Goal: Information Seeking & Learning: Learn about a topic

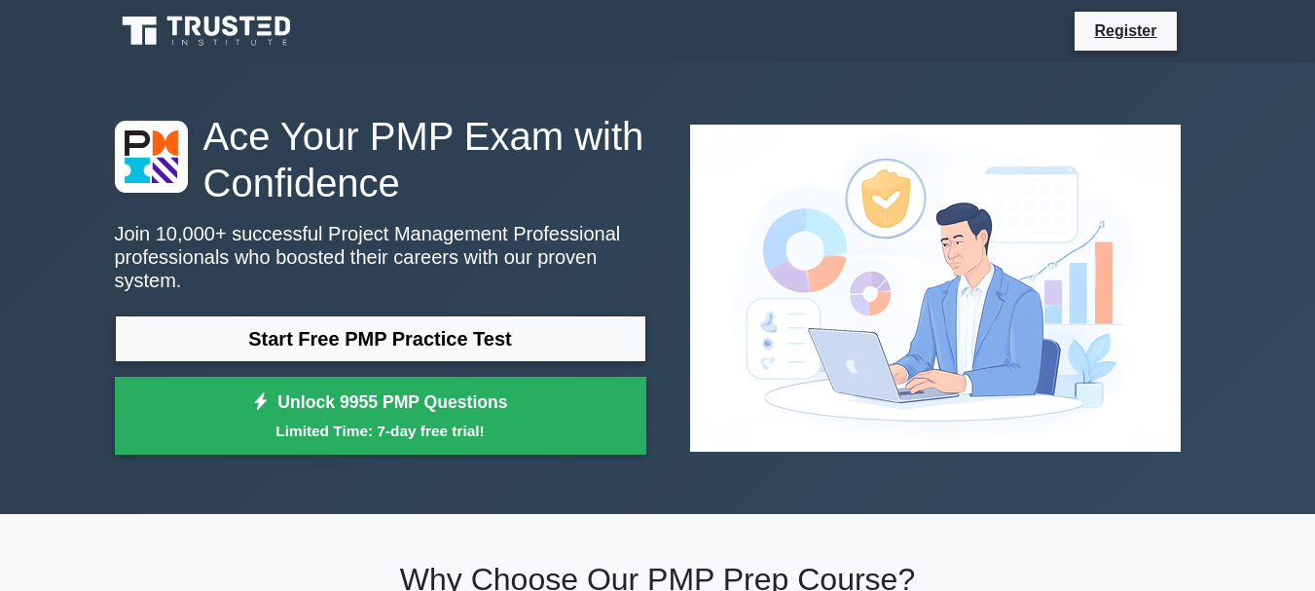
click at [425, 332] on link "Start Free PMP Practice Test" at bounding box center [380, 338] width 531 height 47
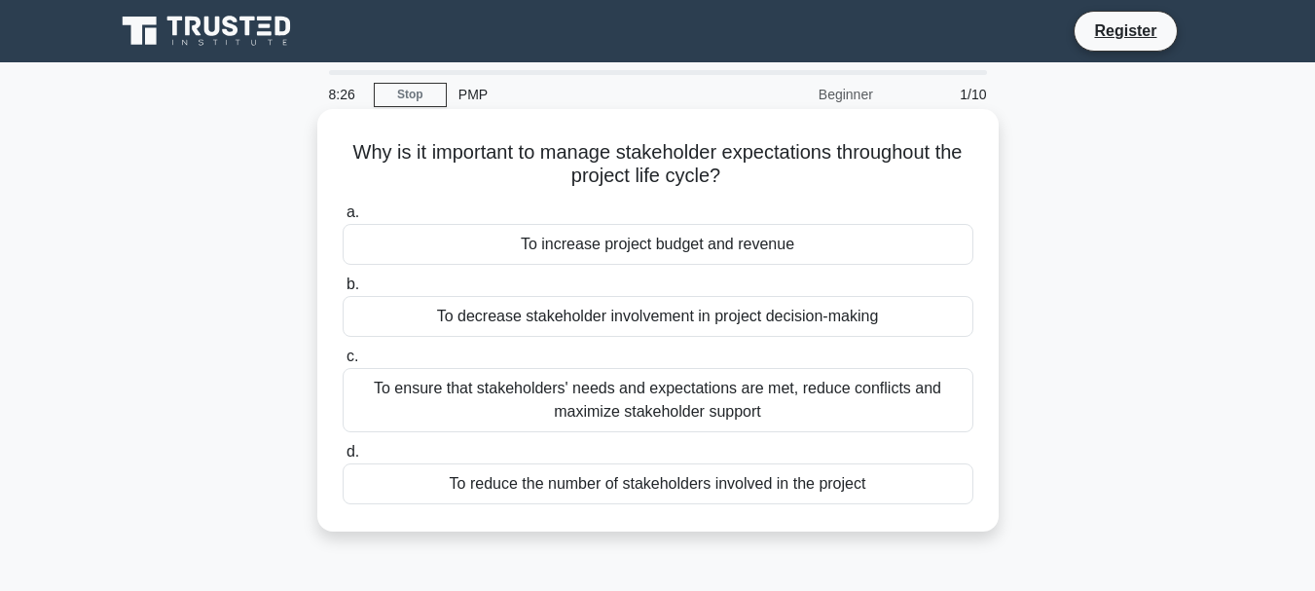
scroll to position [1, 0]
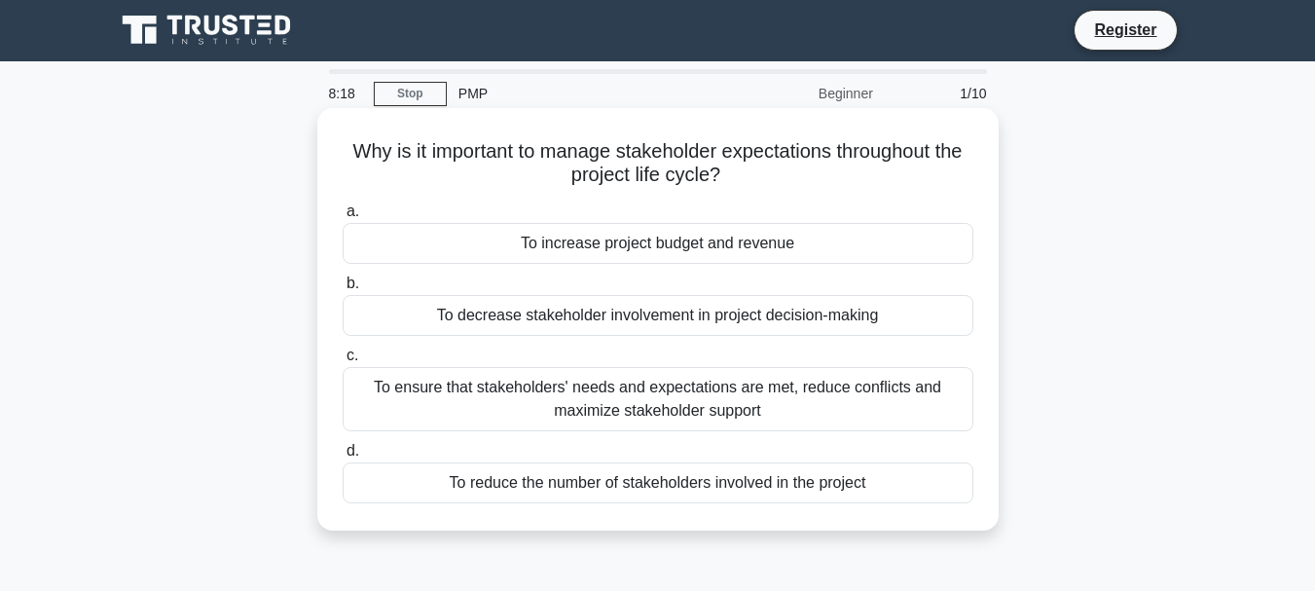
click at [678, 409] on div "To ensure that stakeholders' needs and expectations are met, reduce conflicts a…" at bounding box center [658, 399] width 631 height 64
click at [343, 362] on input "c. To ensure that stakeholders' needs and expectations are met, reduce conflict…" at bounding box center [343, 355] width 0 height 13
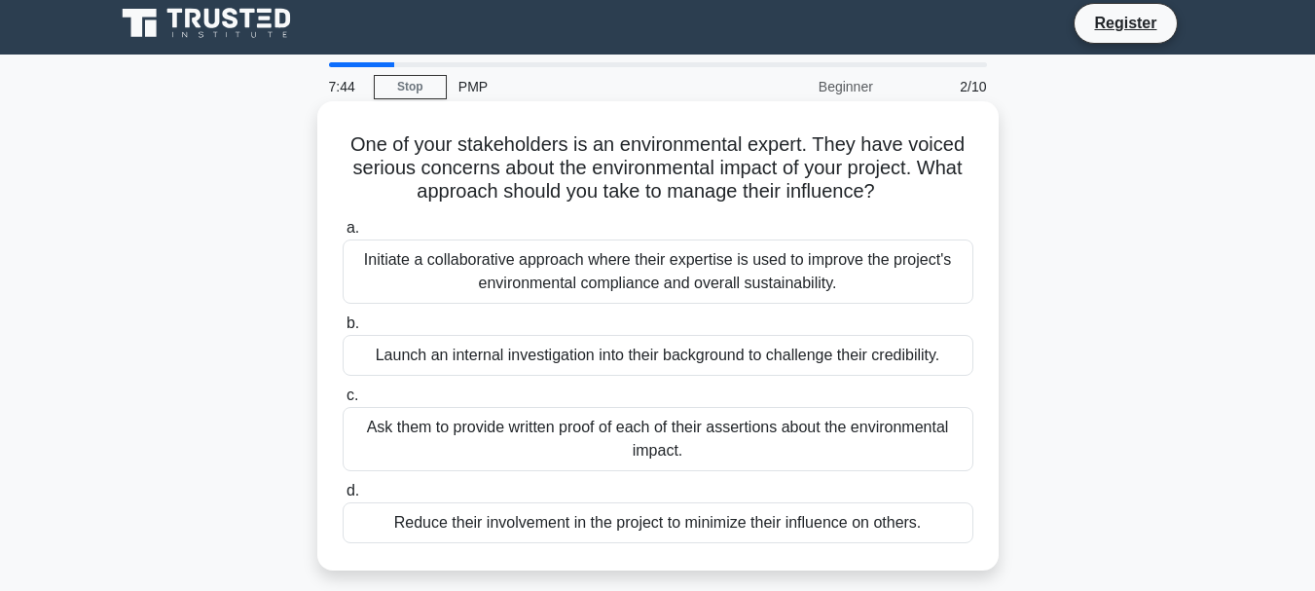
scroll to position [7, 0]
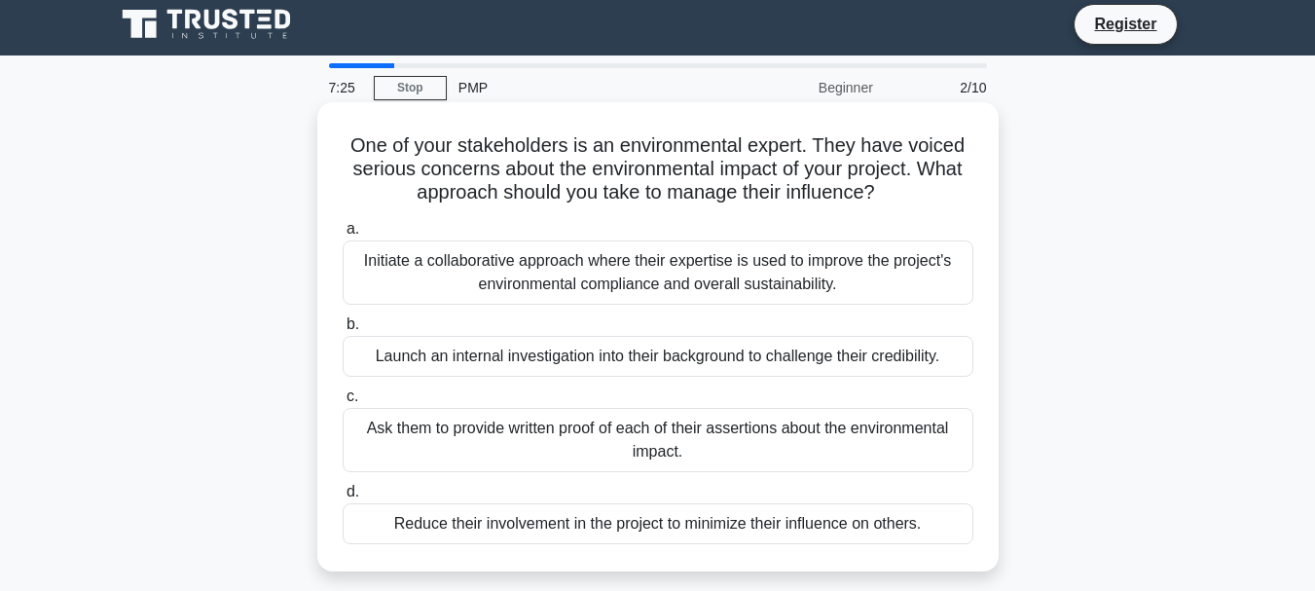
click at [677, 280] on div "Initiate a collaborative approach where their expertise is used to improve the …" at bounding box center [658, 272] width 631 height 64
click at [343, 236] on input "a. Initiate a collaborative approach where their expertise is used to improve t…" at bounding box center [343, 229] width 0 height 13
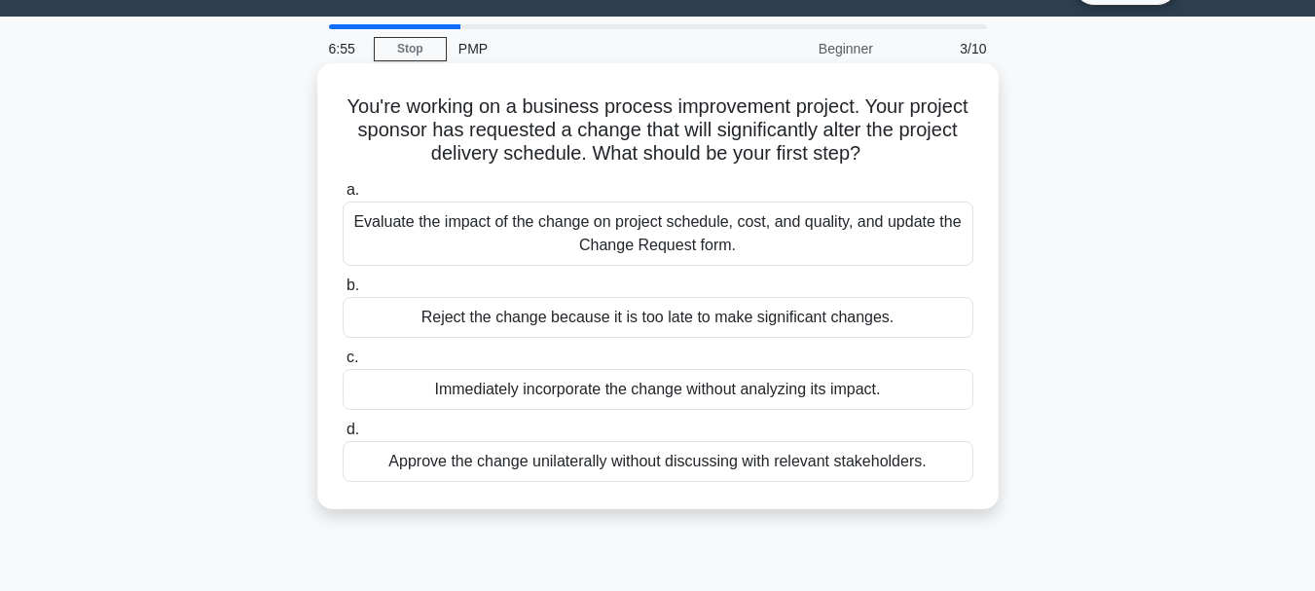
scroll to position [0, 0]
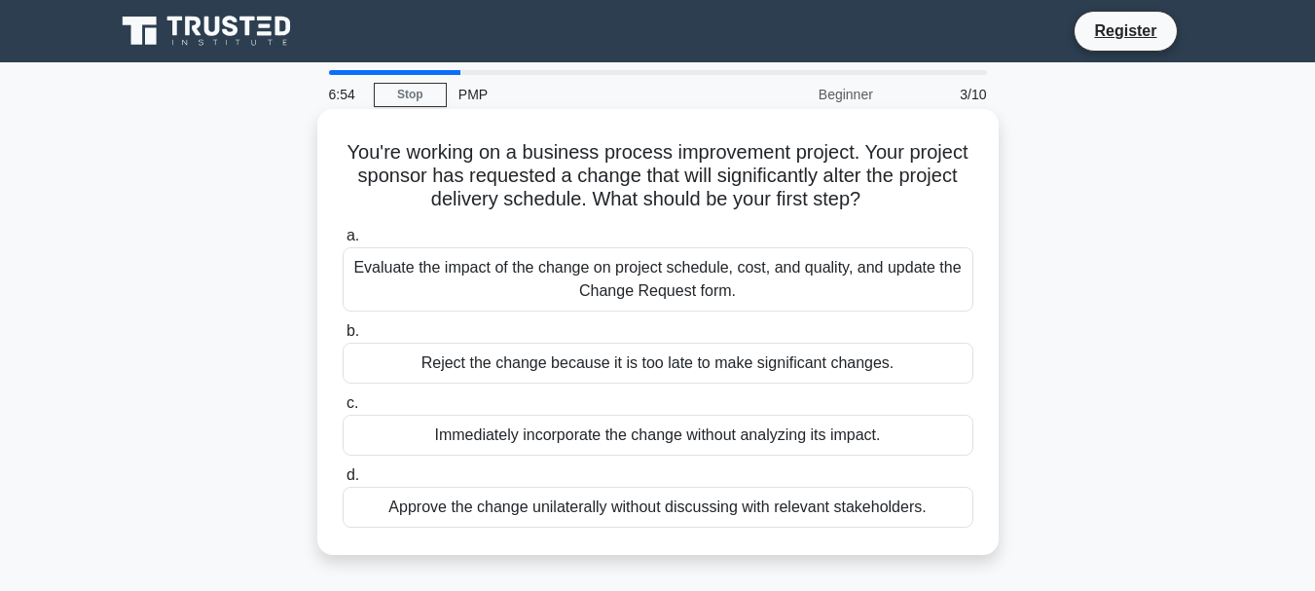
click at [694, 289] on div "Evaluate the impact of the change on project schedule, cost, and quality, and u…" at bounding box center [658, 279] width 631 height 64
click at [343, 242] on input "a. Evaluate the impact of the change on project schedule, cost, and quality, an…" at bounding box center [343, 236] width 0 height 13
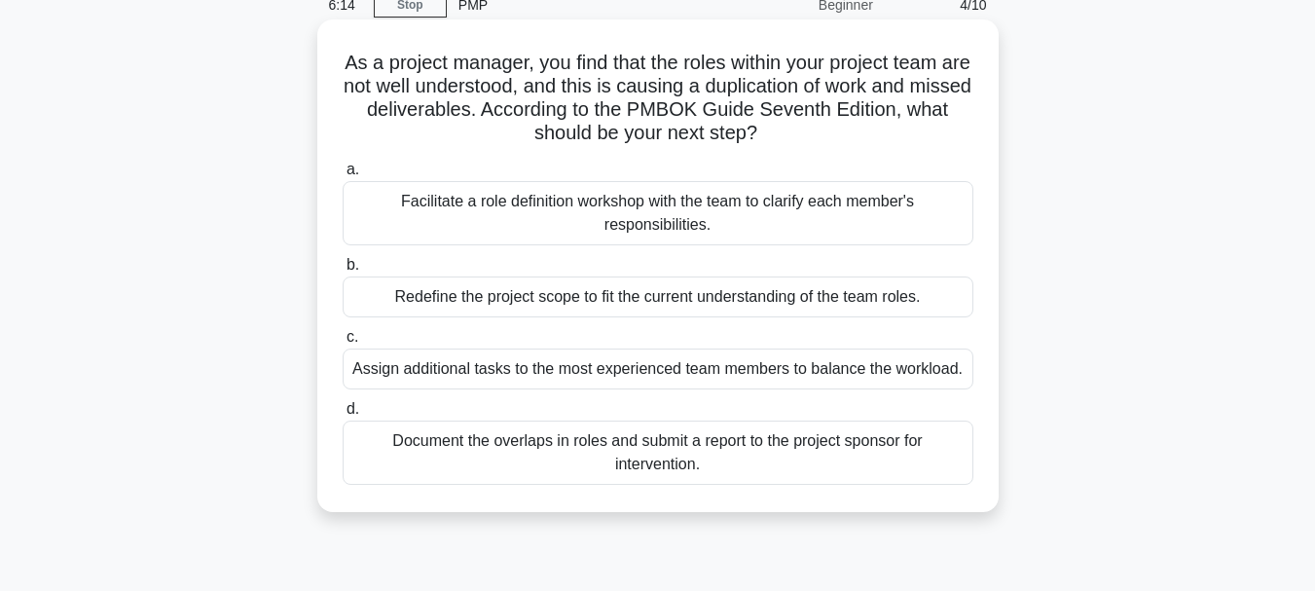
scroll to position [95, 0]
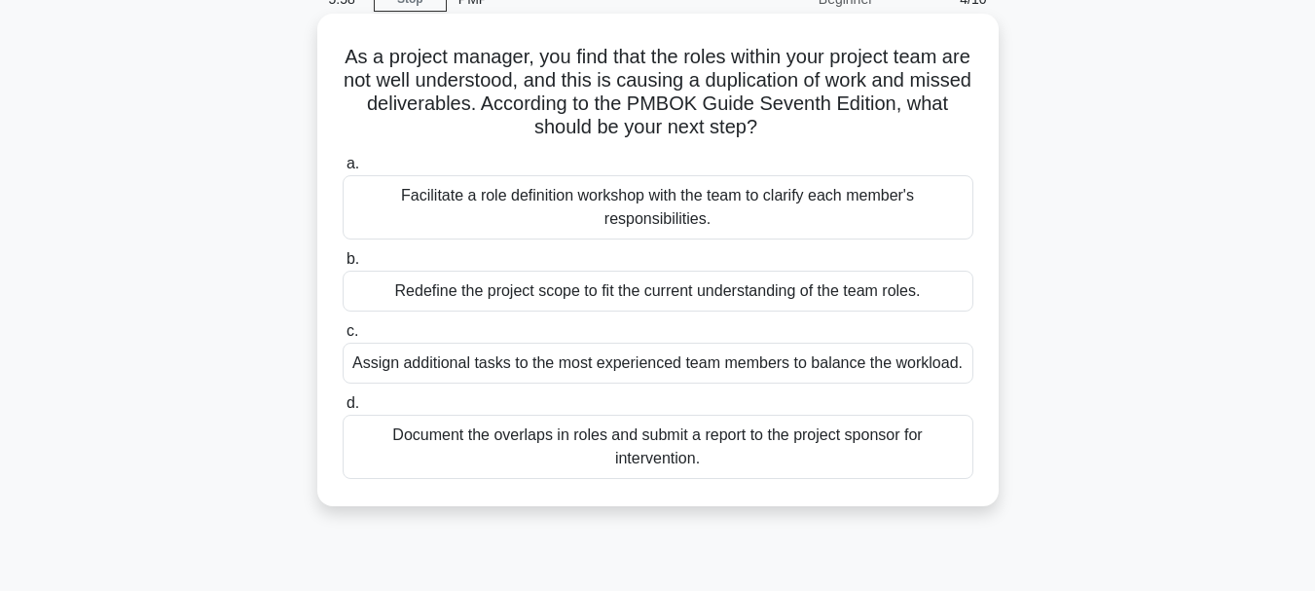
click at [777, 447] on div "Document the overlaps in roles and submit a report to the project sponsor for i…" at bounding box center [658, 447] width 631 height 64
click at [343, 410] on input "d. Document the overlaps in roles and submit a report to the project sponsor fo…" at bounding box center [343, 403] width 0 height 13
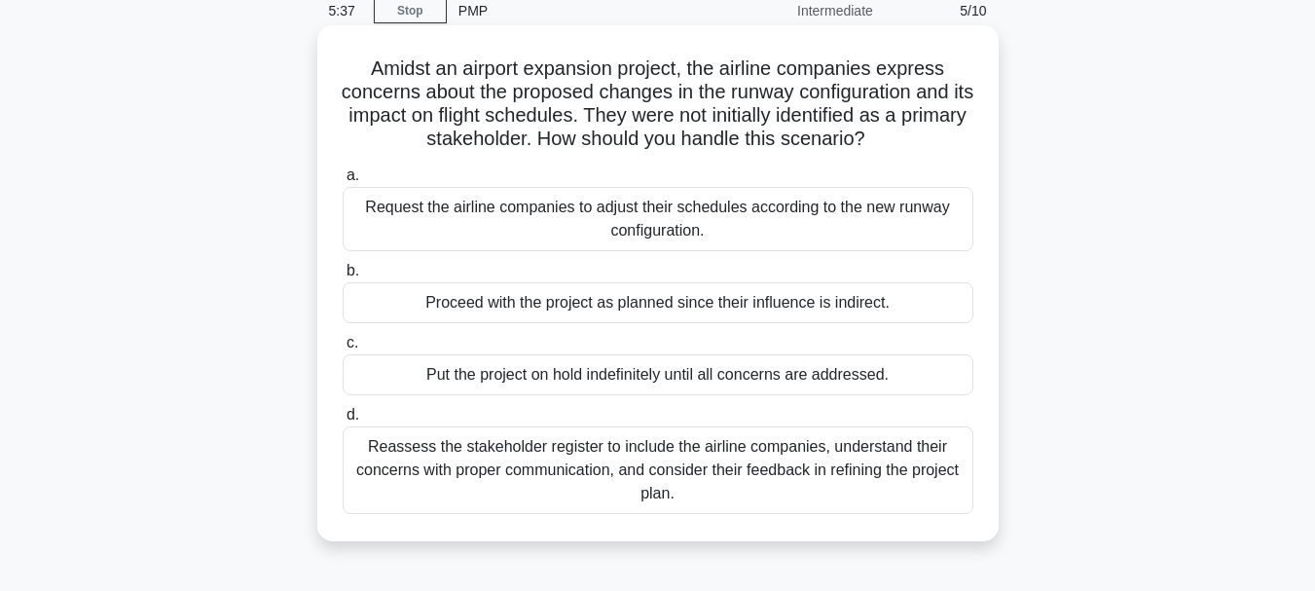
scroll to position [85, 0]
click at [684, 480] on div "Reassess the stakeholder register to include the airline companies, understand …" at bounding box center [658, 469] width 631 height 88
click at [343, 420] on input "d. Reassess the stakeholder register to include the airline companies, understa…" at bounding box center [343, 414] width 0 height 13
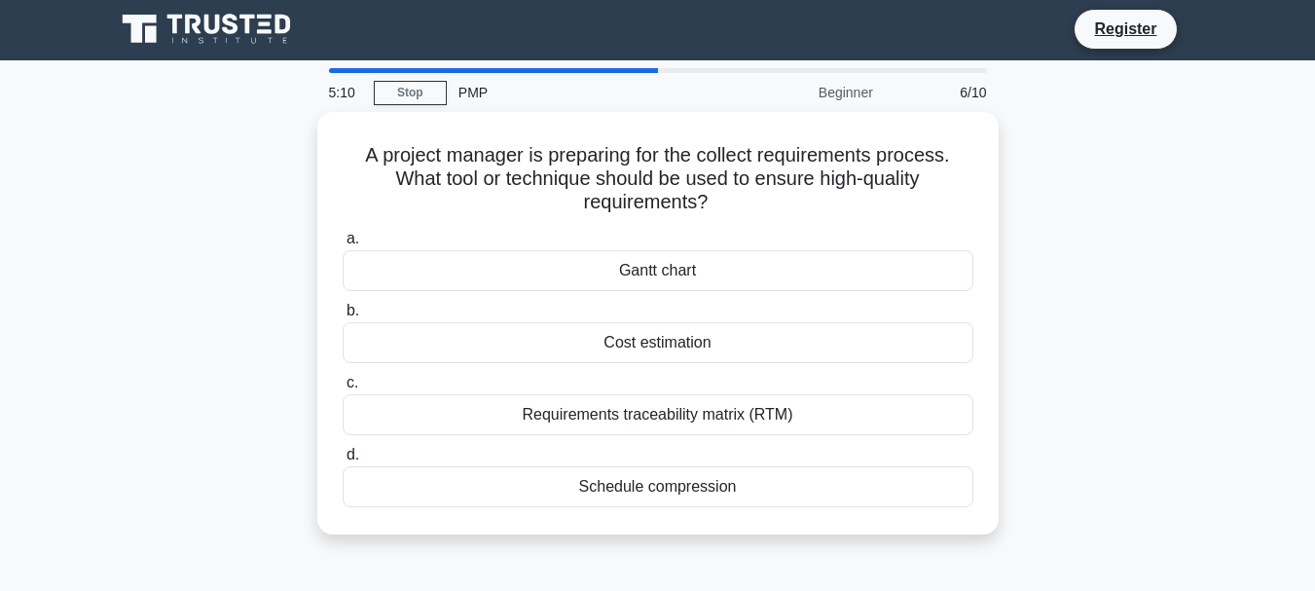
scroll to position [0, 0]
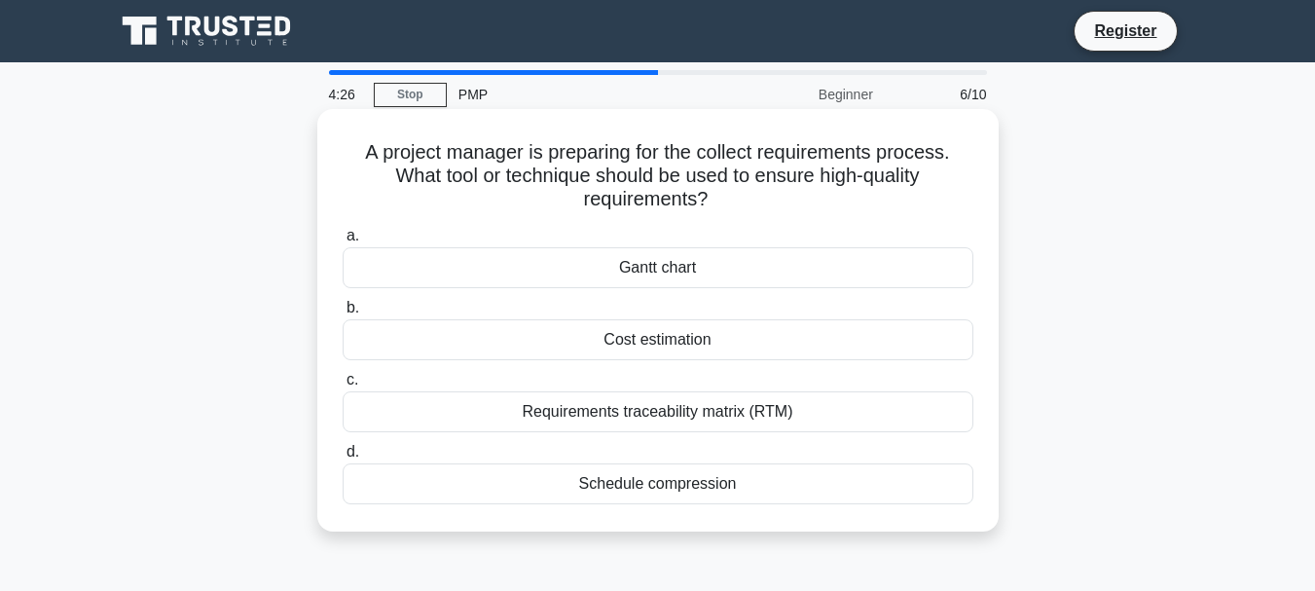
click at [646, 412] on div "Requirements traceability matrix (RTM)" at bounding box center [658, 411] width 631 height 41
click at [343, 386] on input "c. Requirements traceability matrix (RTM)" at bounding box center [343, 380] width 0 height 13
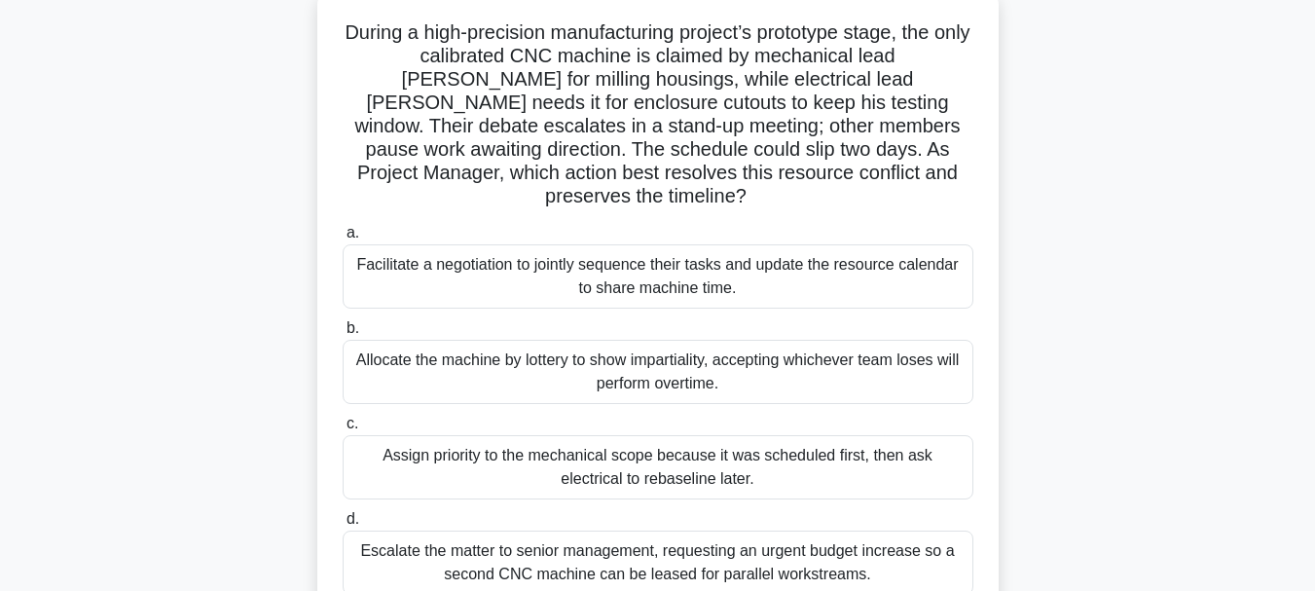
scroll to position [113, 0]
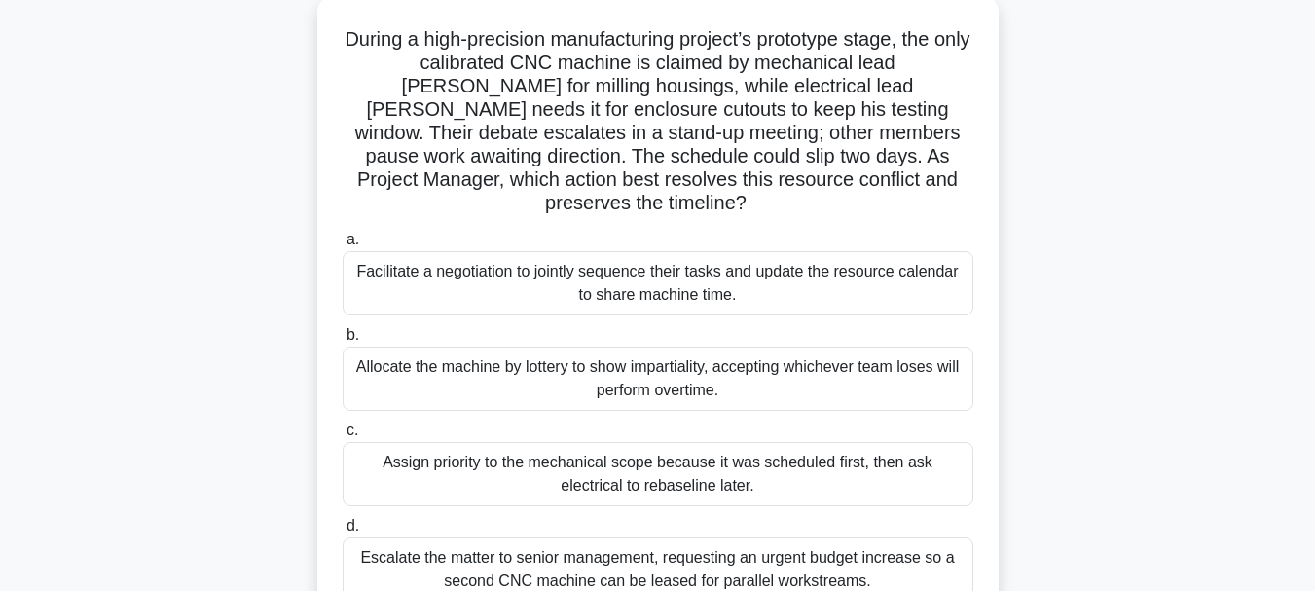
click at [678, 281] on div "Facilitate a negotiation to jointly sequence their tasks and update the resourc…" at bounding box center [658, 283] width 631 height 64
click at [343, 246] on input "a. Facilitate a negotiation to jointly sequence their tasks and update the reso…" at bounding box center [343, 240] width 0 height 13
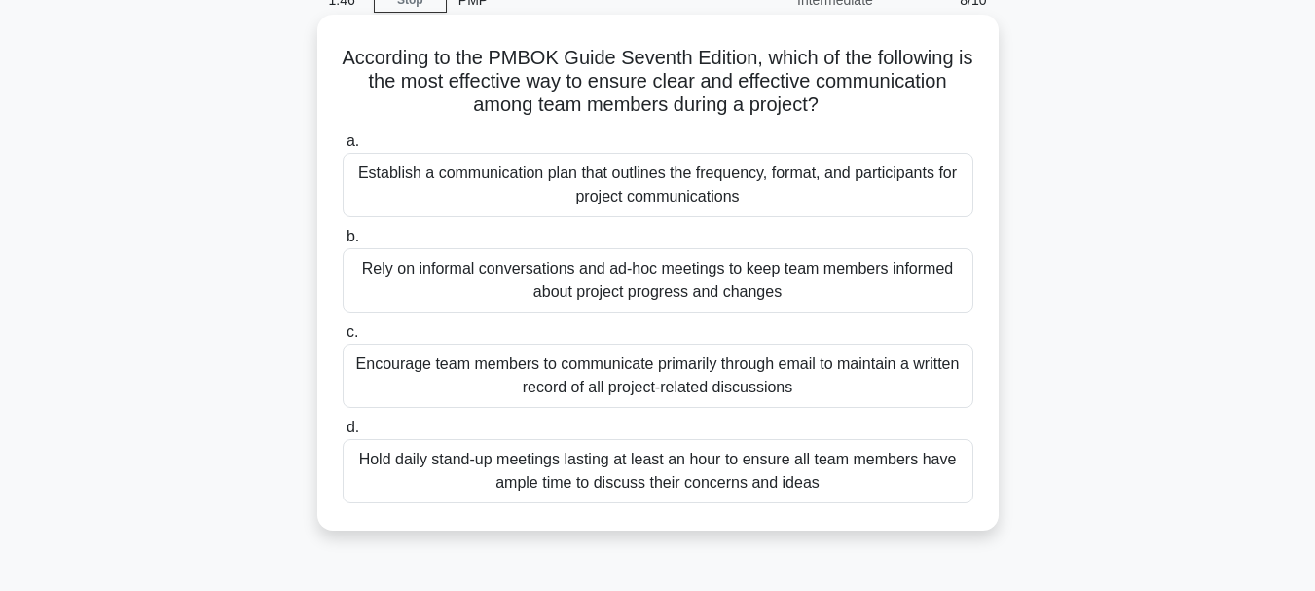
scroll to position [87, 0]
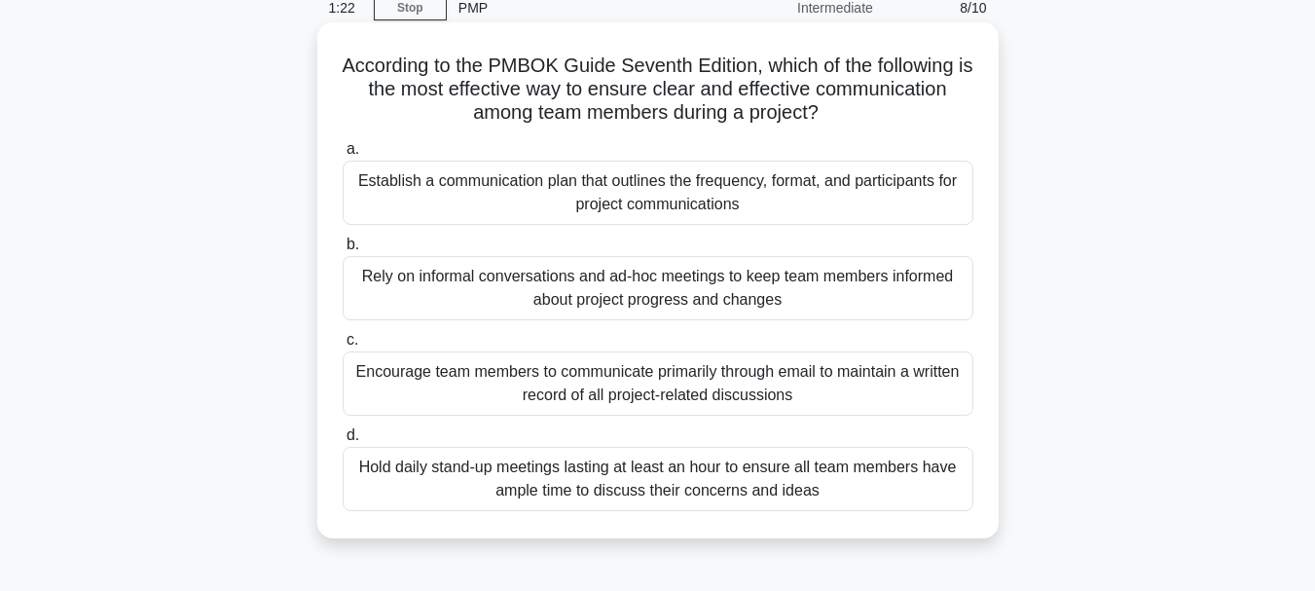
click at [724, 406] on div "Encourage team members to communicate primarily through email to maintain a wri…" at bounding box center [658, 383] width 631 height 64
click at [343, 347] on input "c. Encourage team members to communicate primarily through email to maintain a …" at bounding box center [343, 340] width 0 height 13
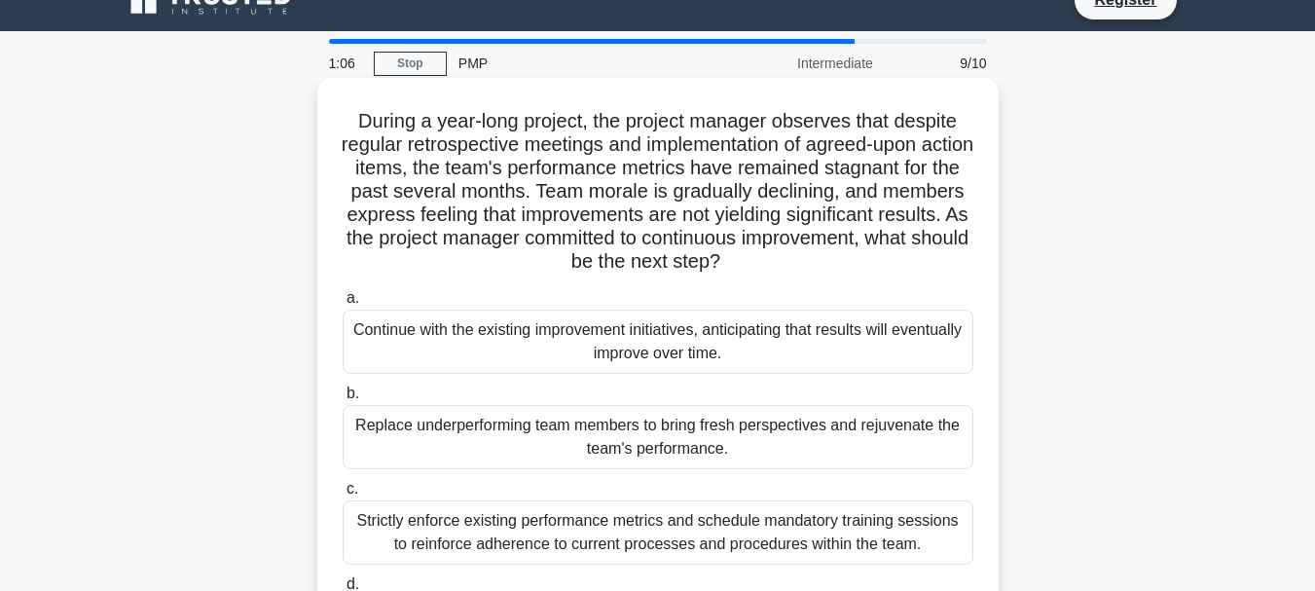
scroll to position [28, 0]
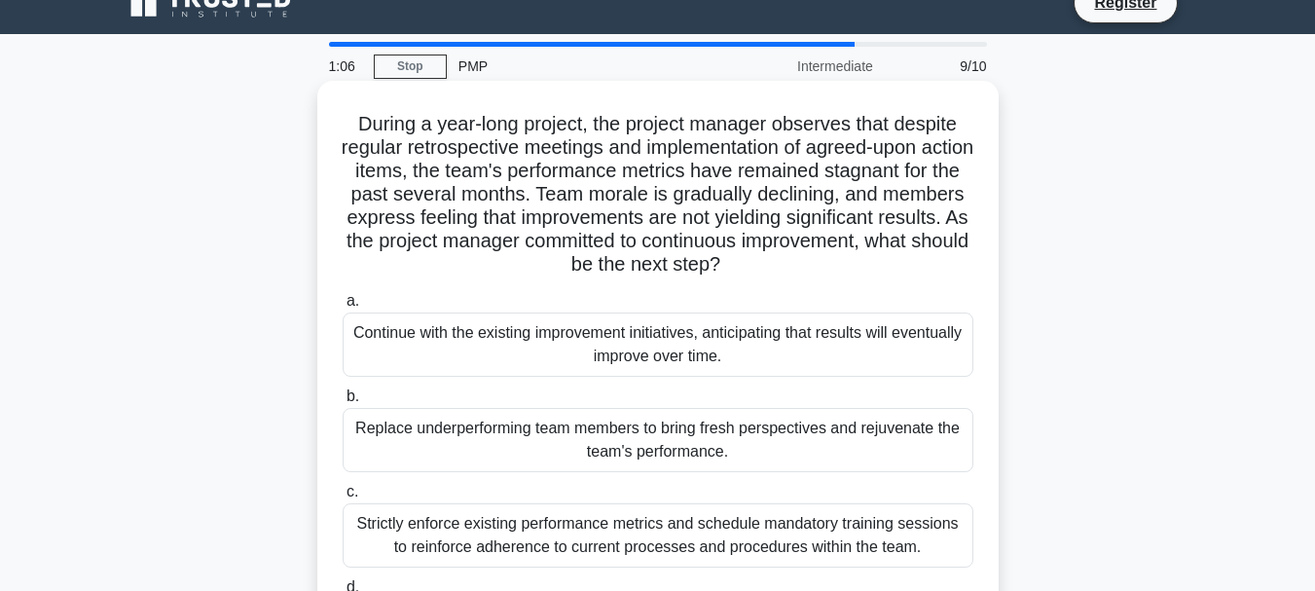
click at [584, 334] on div "Continue with the existing improvement initiatives, anticipating that results w…" at bounding box center [658, 344] width 631 height 64
click at [343, 308] on input "a. Continue with the existing improvement initiatives, anticipating that result…" at bounding box center [343, 301] width 0 height 13
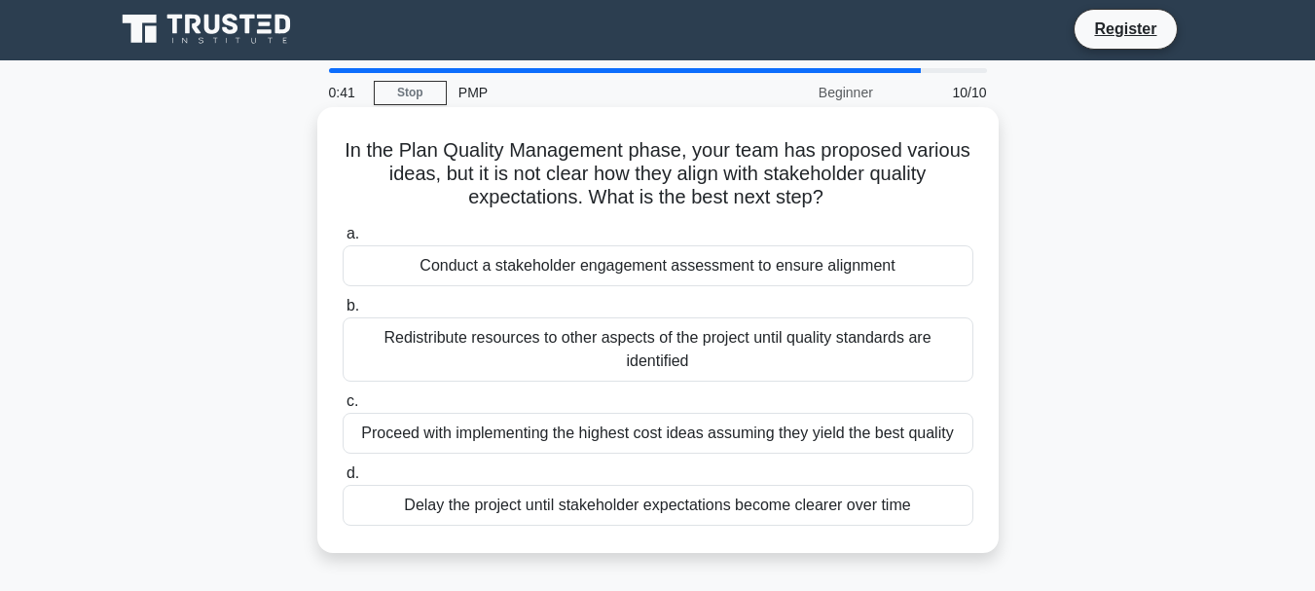
scroll to position [0, 0]
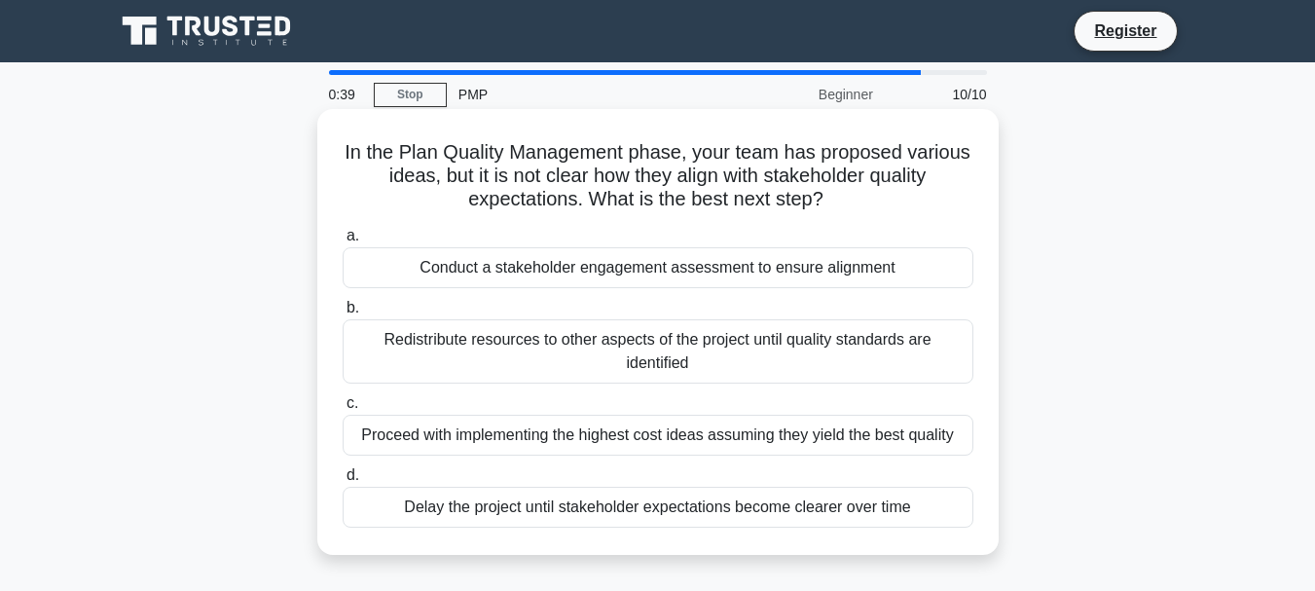
click at [610, 265] on div "Conduct a stakeholder engagement assessment to ensure alignment" at bounding box center [658, 267] width 631 height 41
click at [343, 242] on input "a. Conduct a stakeholder engagement assessment to ensure alignment" at bounding box center [343, 236] width 0 height 13
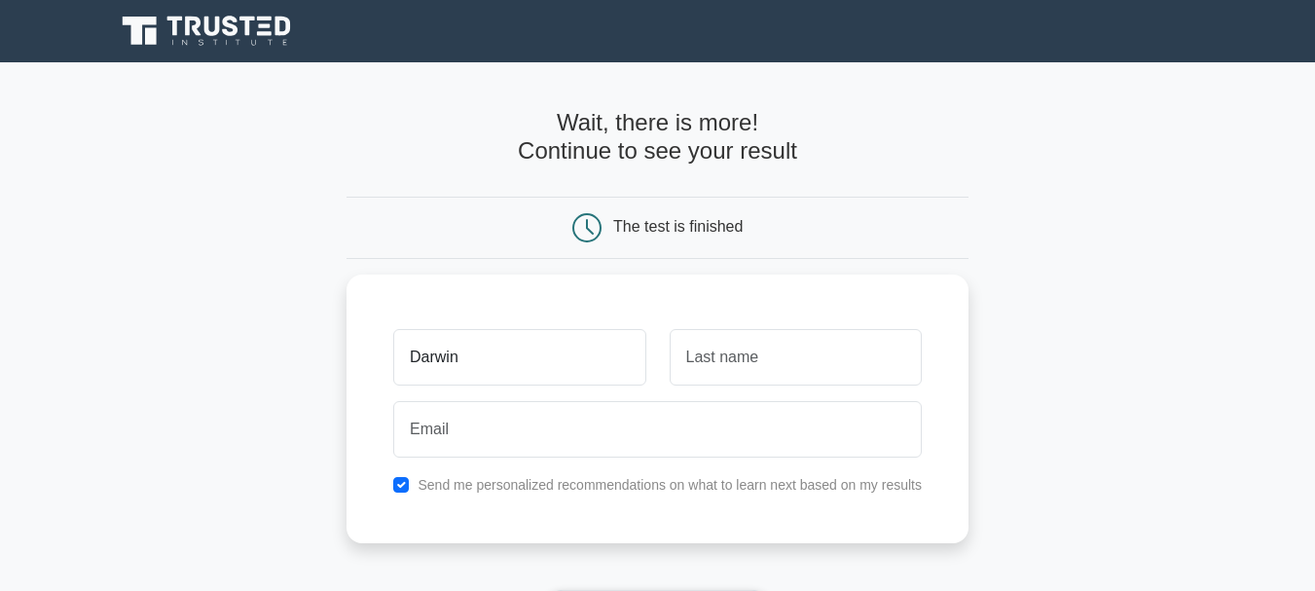
type input "Darwin"
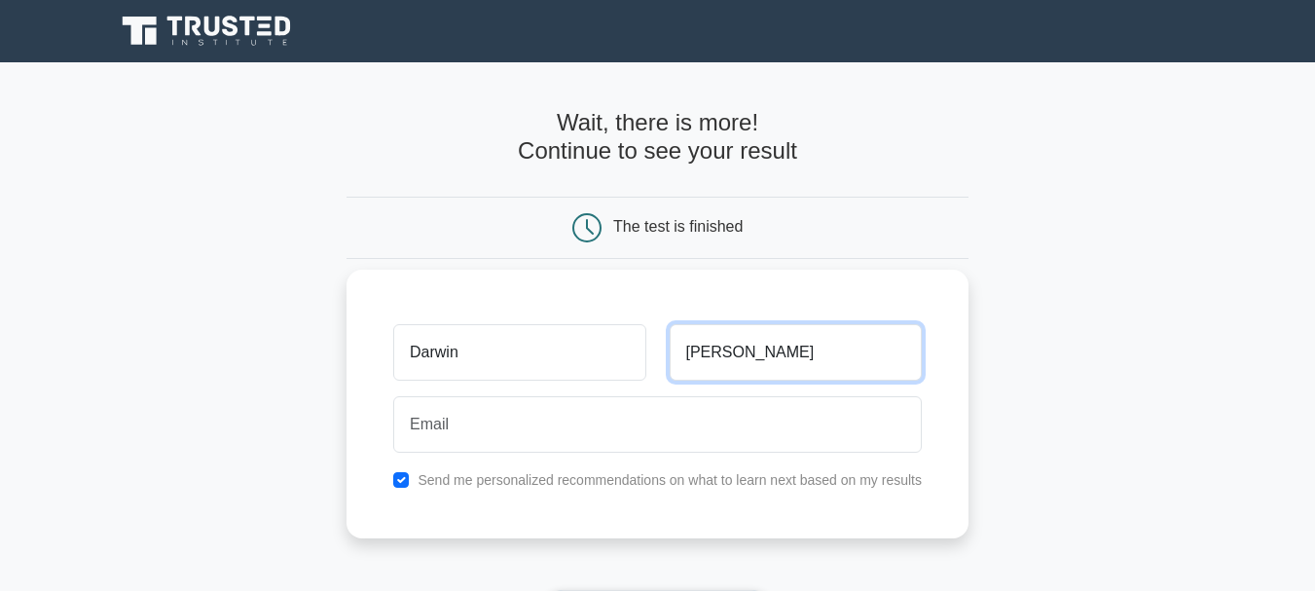
type input "Shibu"
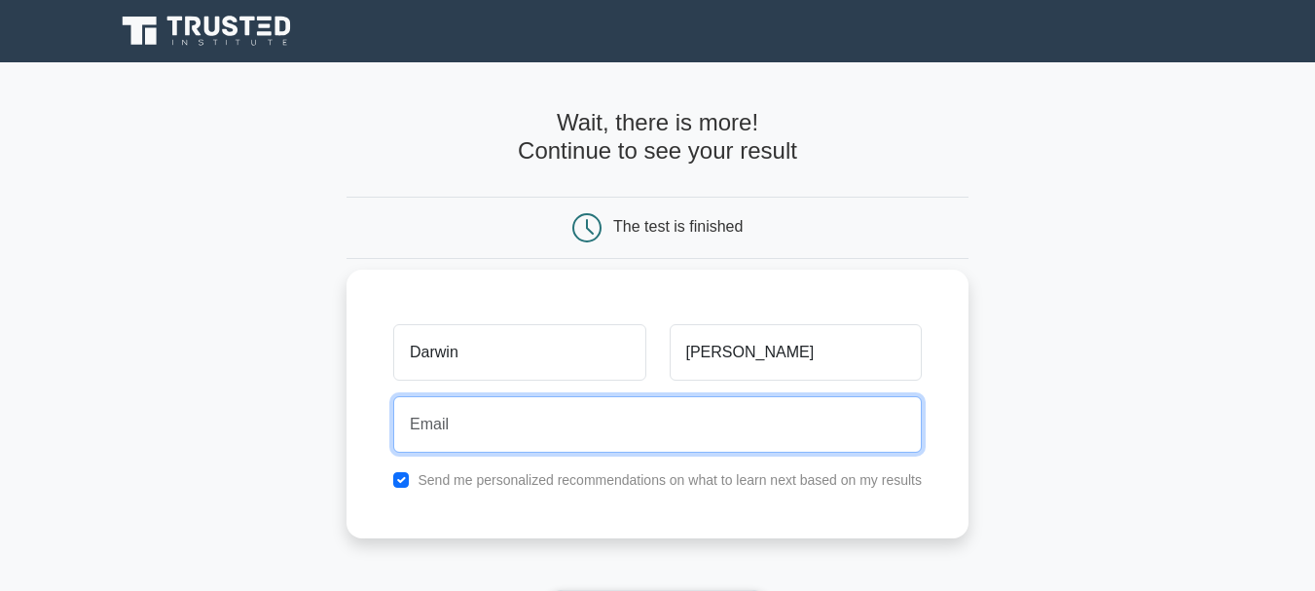
click at [519, 420] on input "email" at bounding box center [657, 424] width 529 height 56
type input "darwinshibu18@gmail.com"
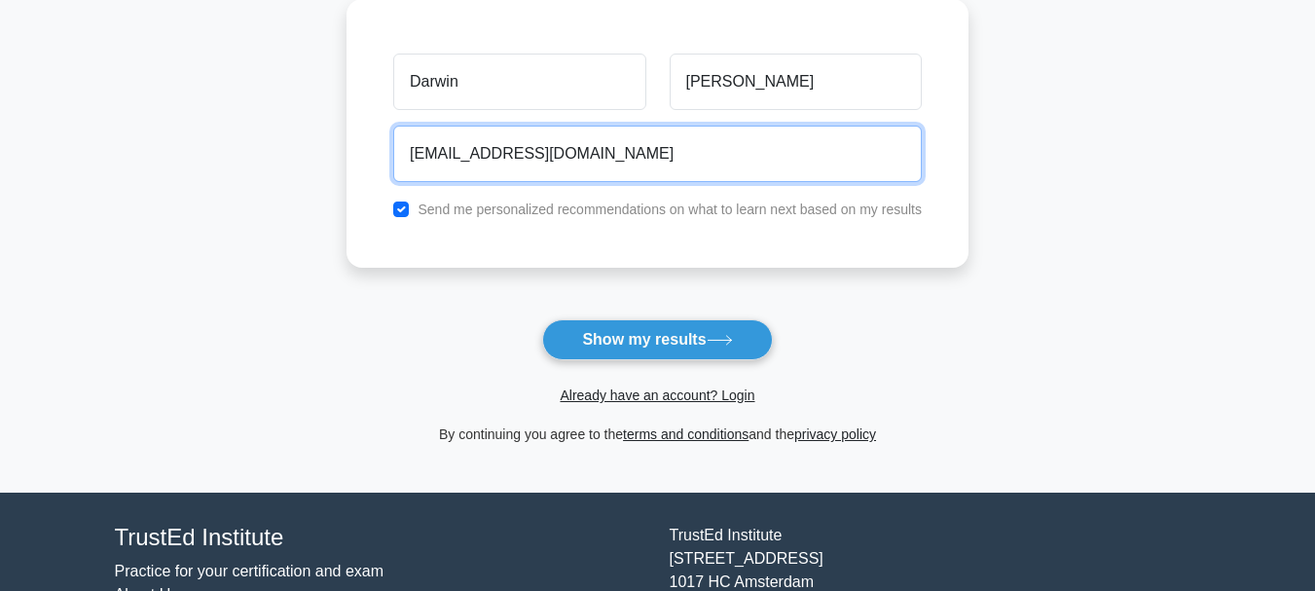
scroll to position [388, 0]
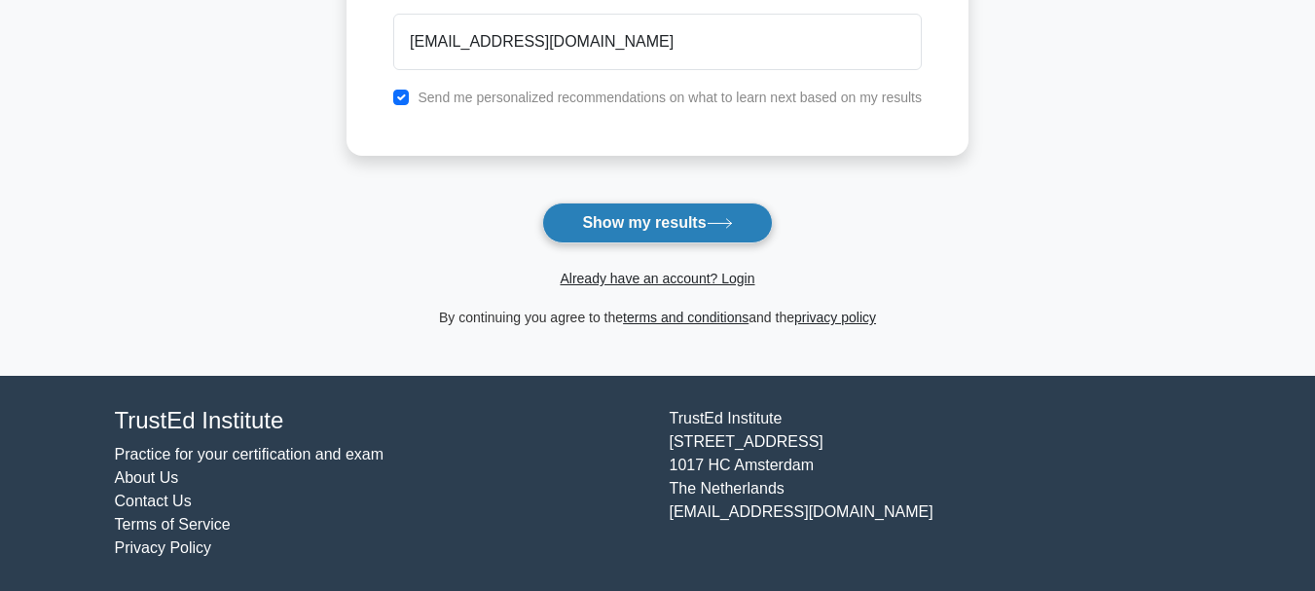
click at [640, 225] on button "Show my results" at bounding box center [657, 222] width 230 height 41
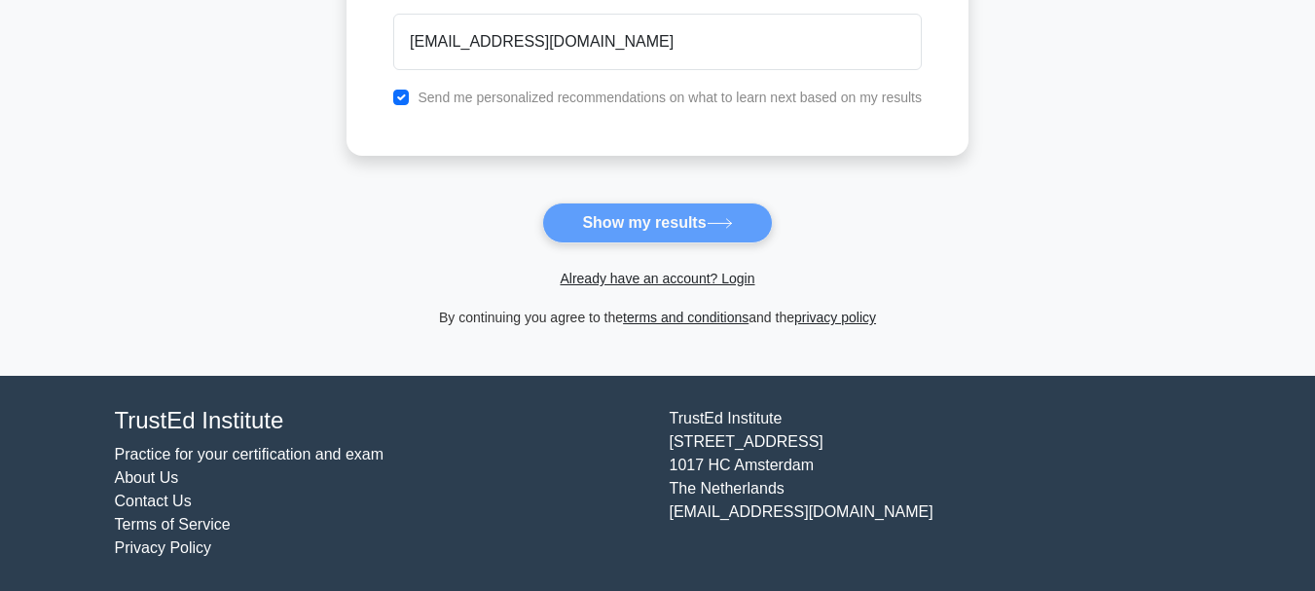
scroll to position [0, 0]
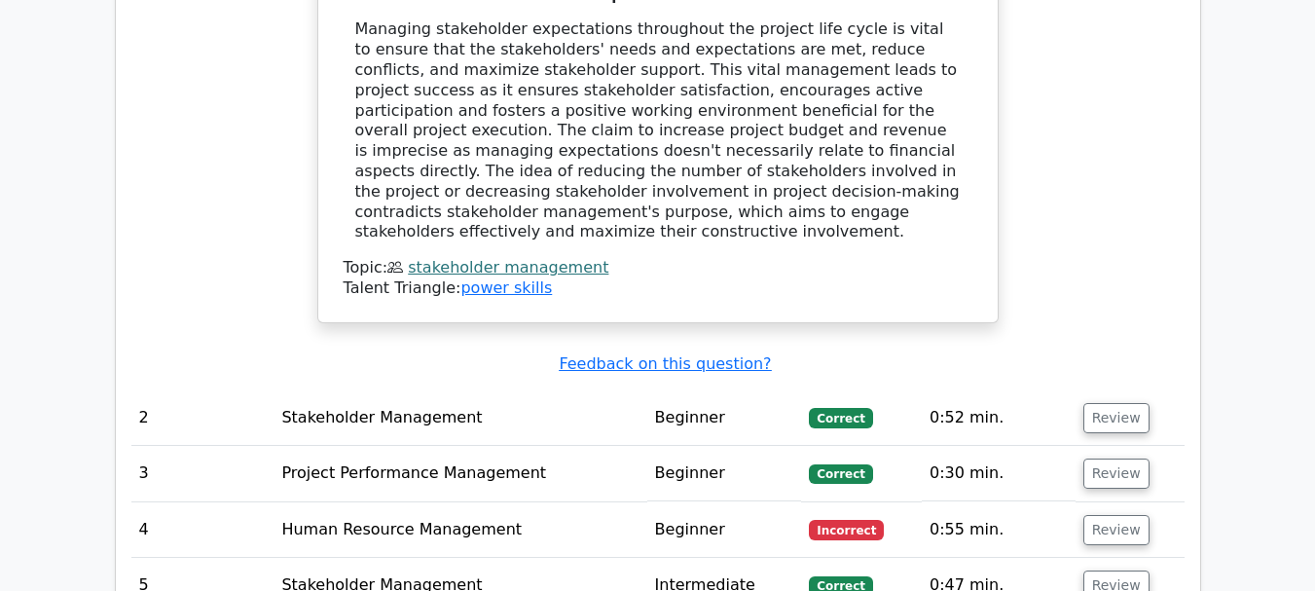
scroll to position [2275, 0]
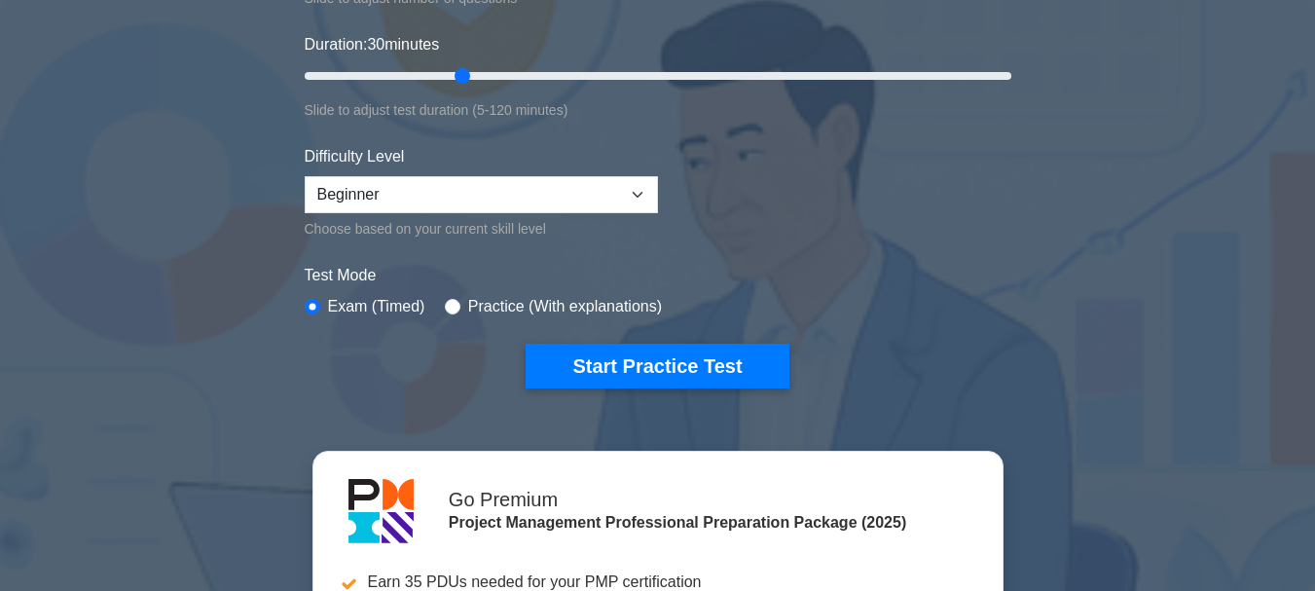
scroll to position [355, 0]
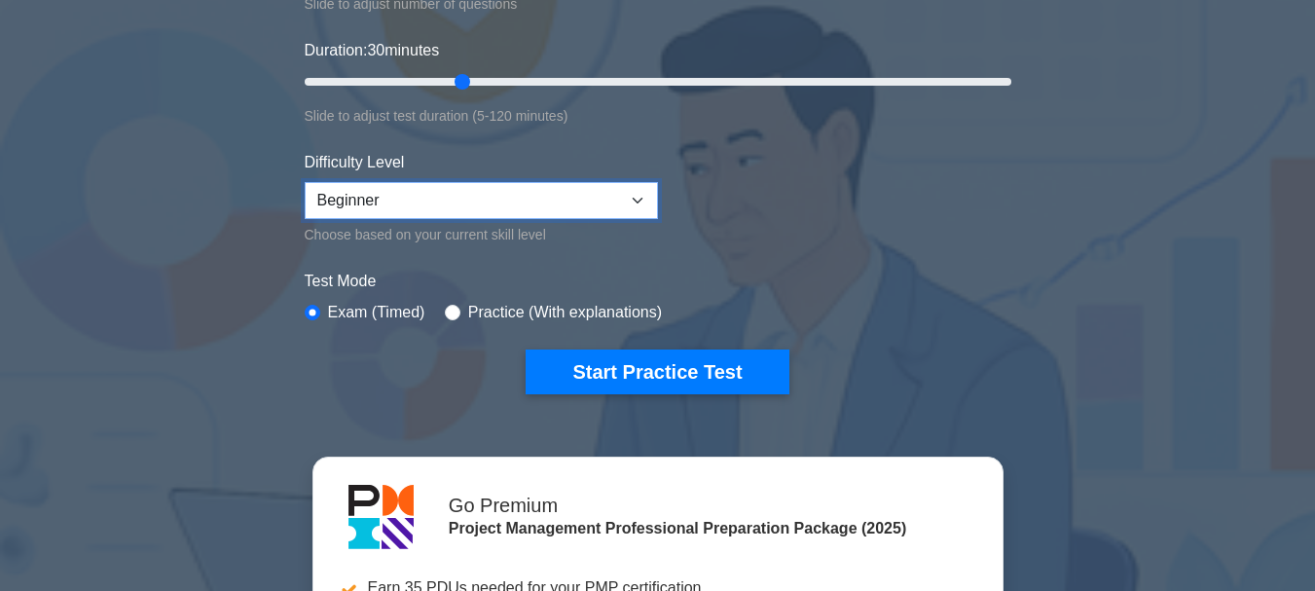
click at [578, 200] on select "Beginner Intermediate Expert" at bounding box center [481, 200] width 353 height 37
select select "expert"
click at [305, 182] on select "Beginner Intermediate Expert" at bounding box center [481, 200] width 353 height 37
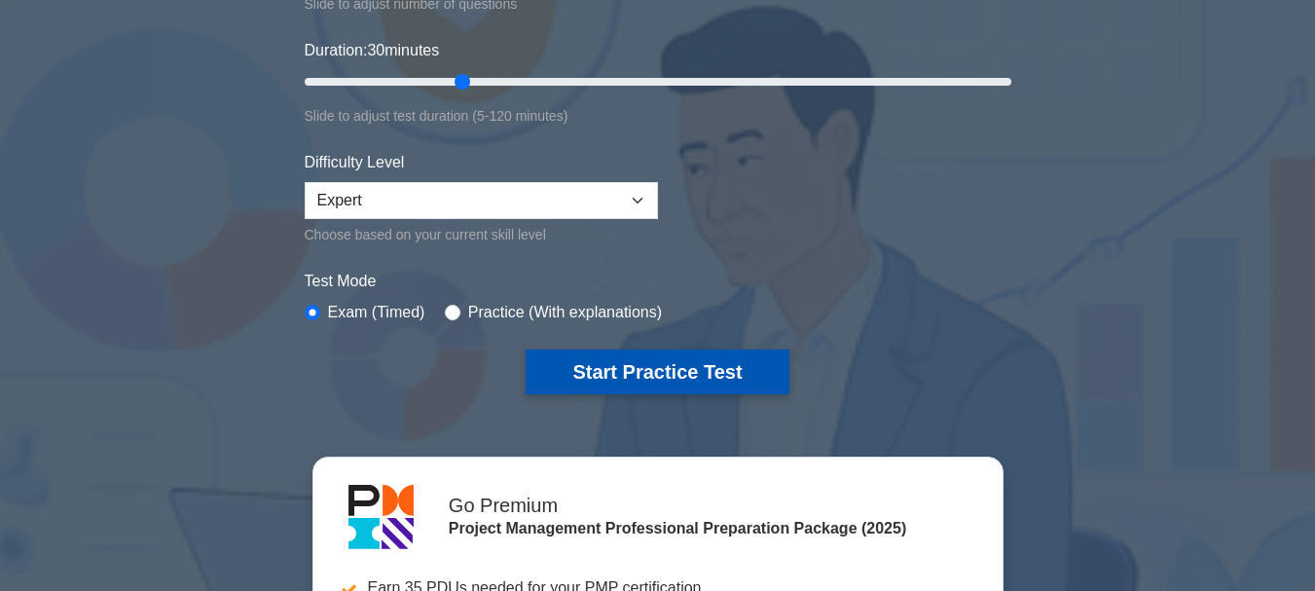
click at [565, 361] on button "Start Practice Test" at bounding box center [657, 371] width 263 height 45
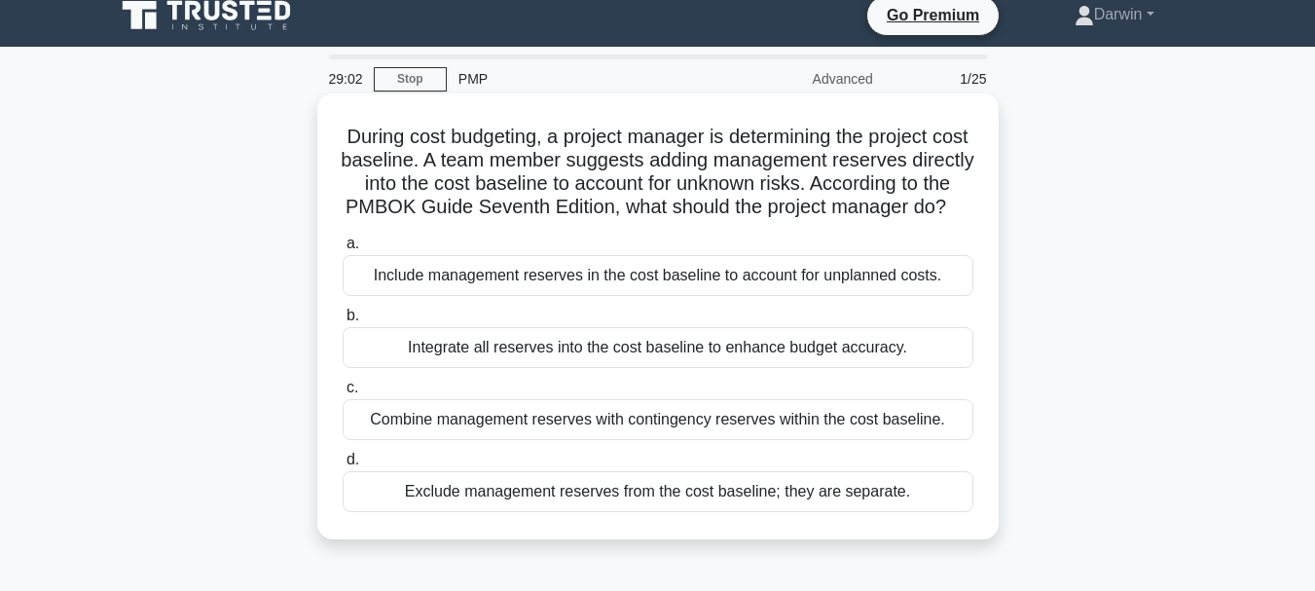
scroll to position [17, 0]
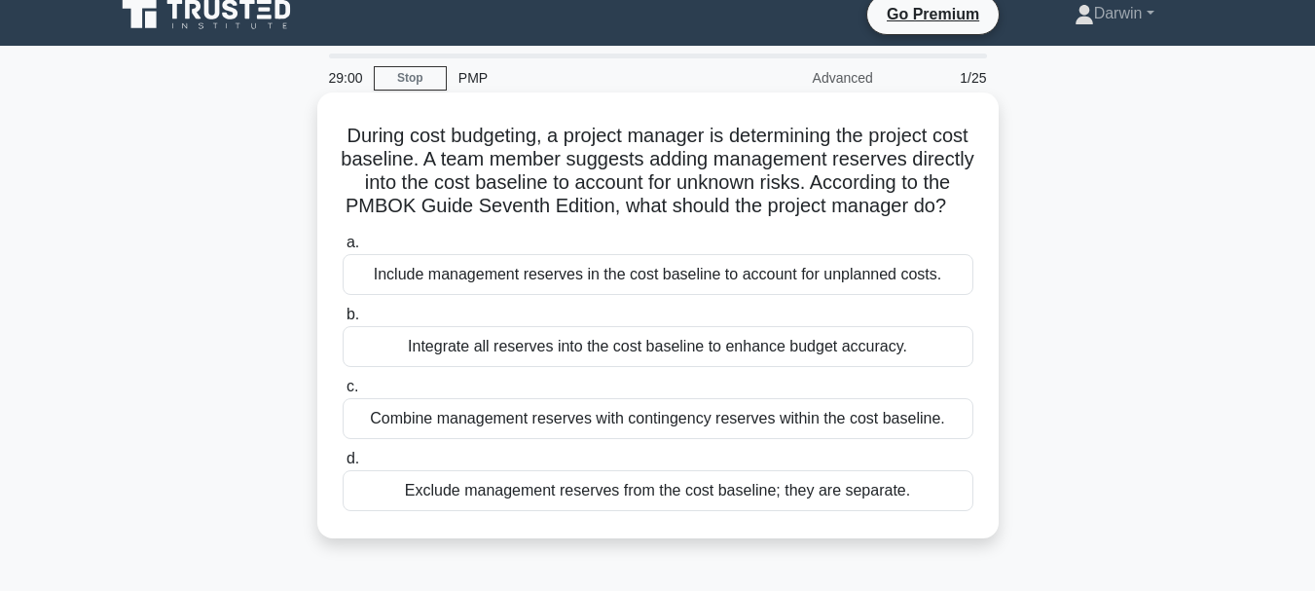
click at [659, 294] on div "Include management reserves in the cost baseline to account for unplanned costs." at bounding box center [658, 274] width 631 height 41
click at [343, 249] on input "a. Include management reserves in the cost baseline to account for unplanned co…" at bounding box center [343, 243] width 0 height 13
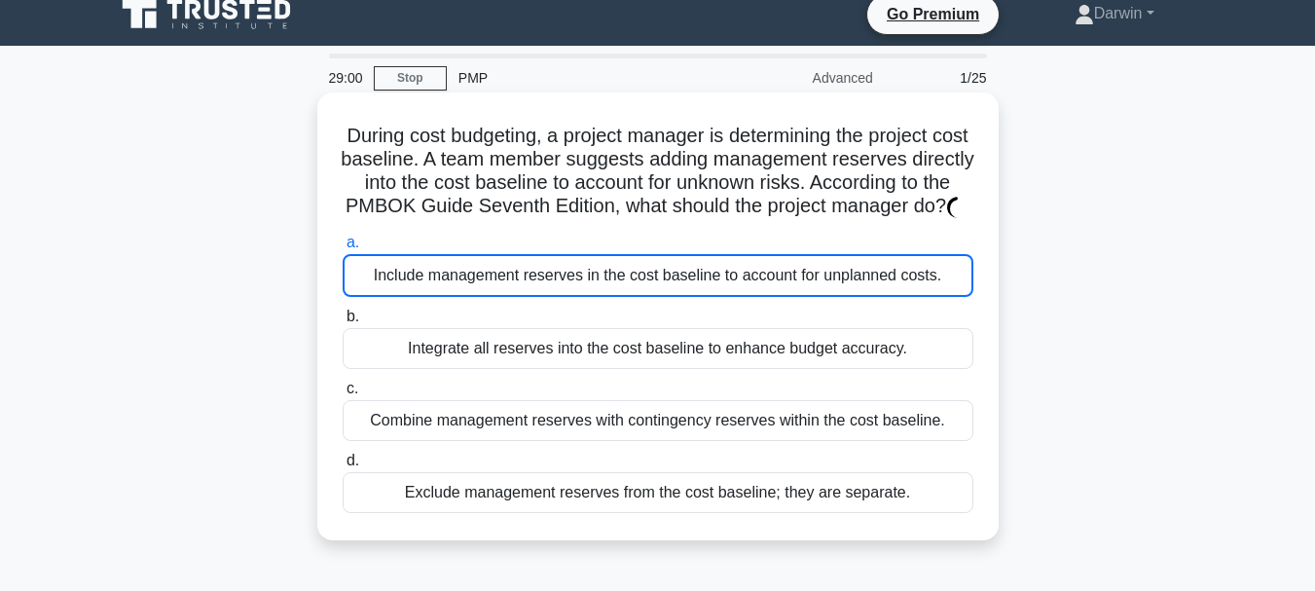
scroll to position [0, 0]
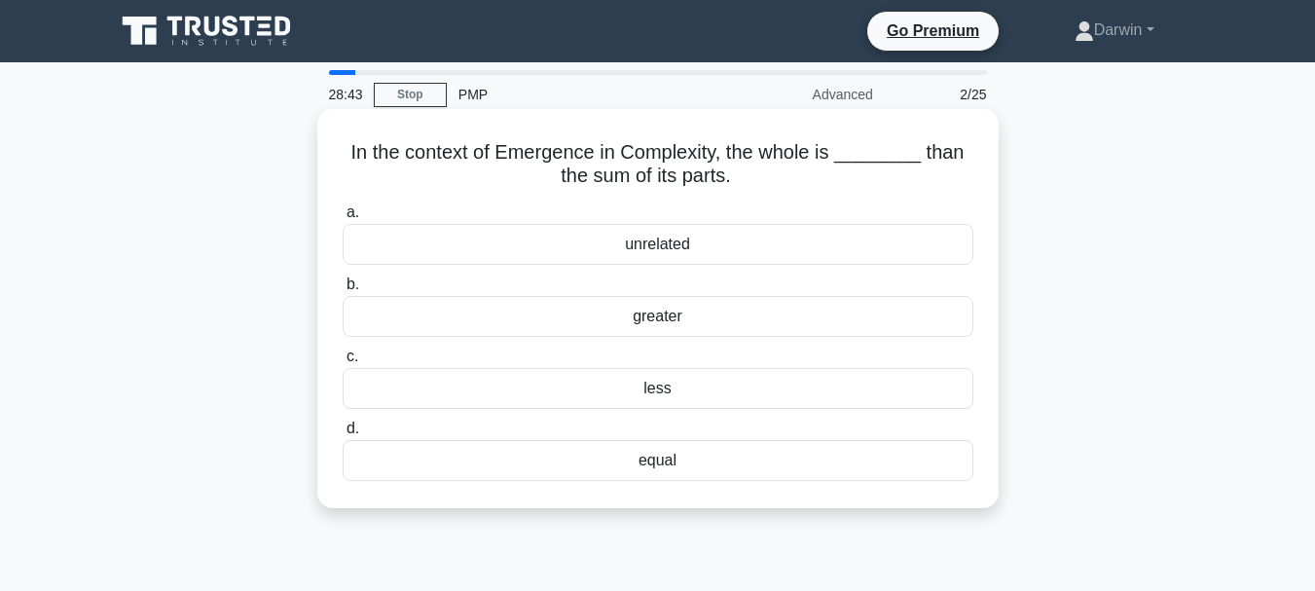
click at [669, 328] on div "greater" at bounding box center [658, 316] width 631 height 41
click at [343, 291] on input "b. greater" at bounding box center [343, 284] width 0 height 13
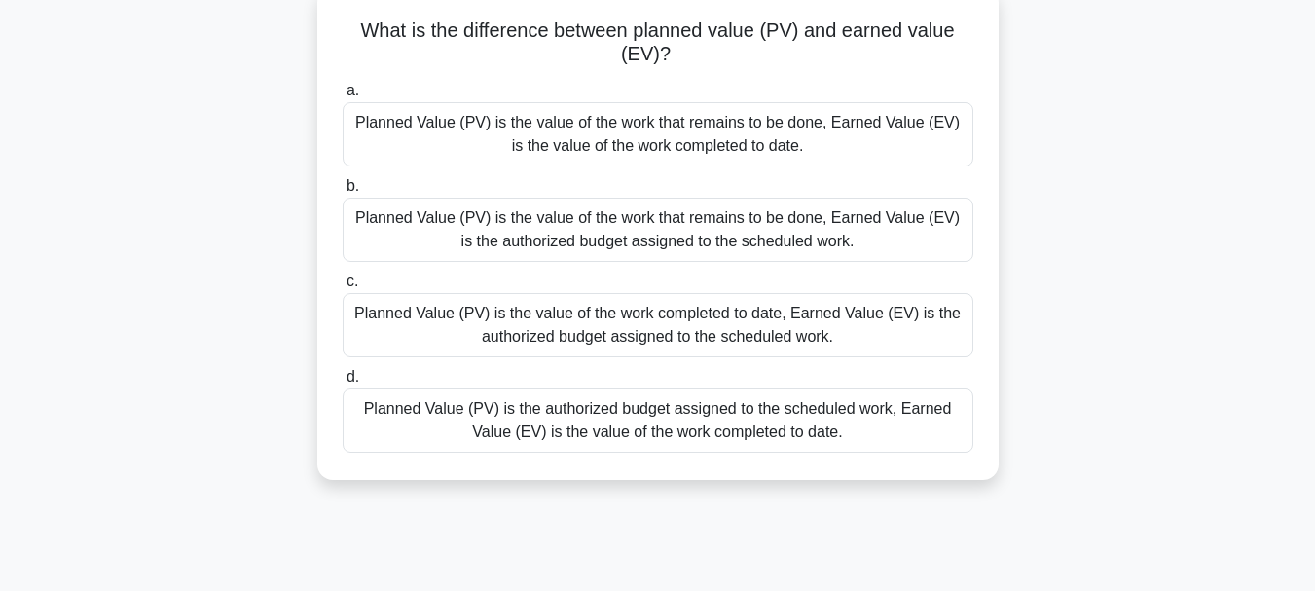
scroll to position [123, 0]
click at [723, 432] on div "Planned Value (PV) is the authorized budget assigned to the scheduled work, Ear…" at bounding box center [658, 419] width 631 height 64
click at [343, 383] on input "d. Planned Value (PV) is the authorized budget assigned to the scheduled work, …" at bounding box center [343, 376] width 0 height 13
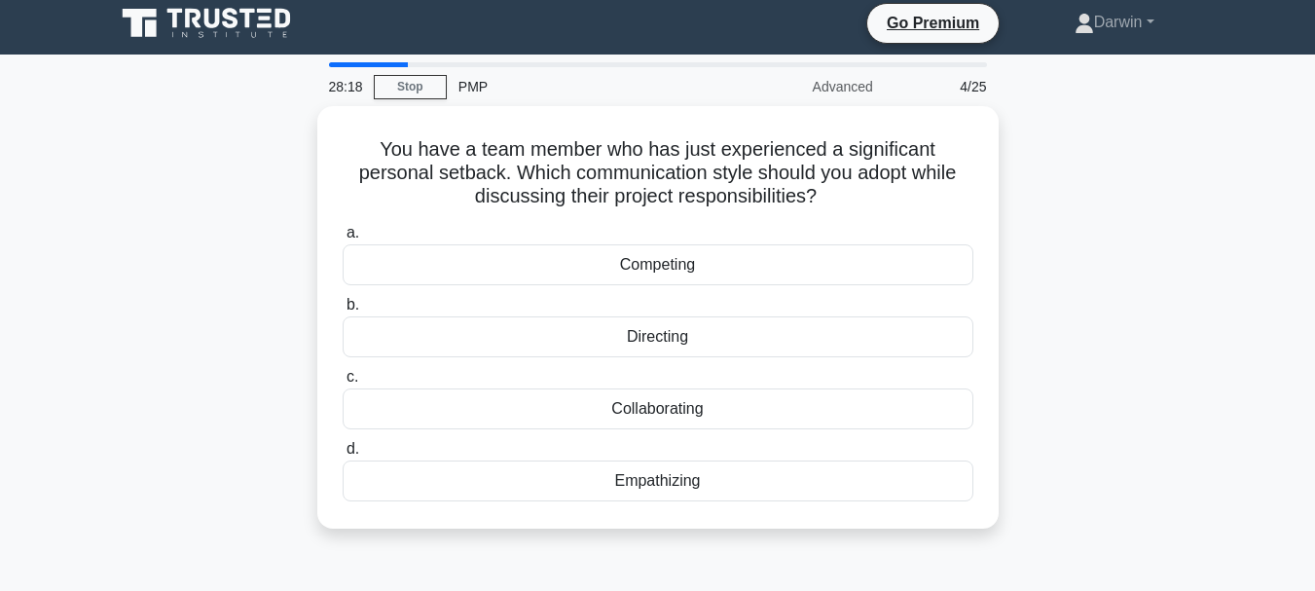
scroll to position [0, 0]
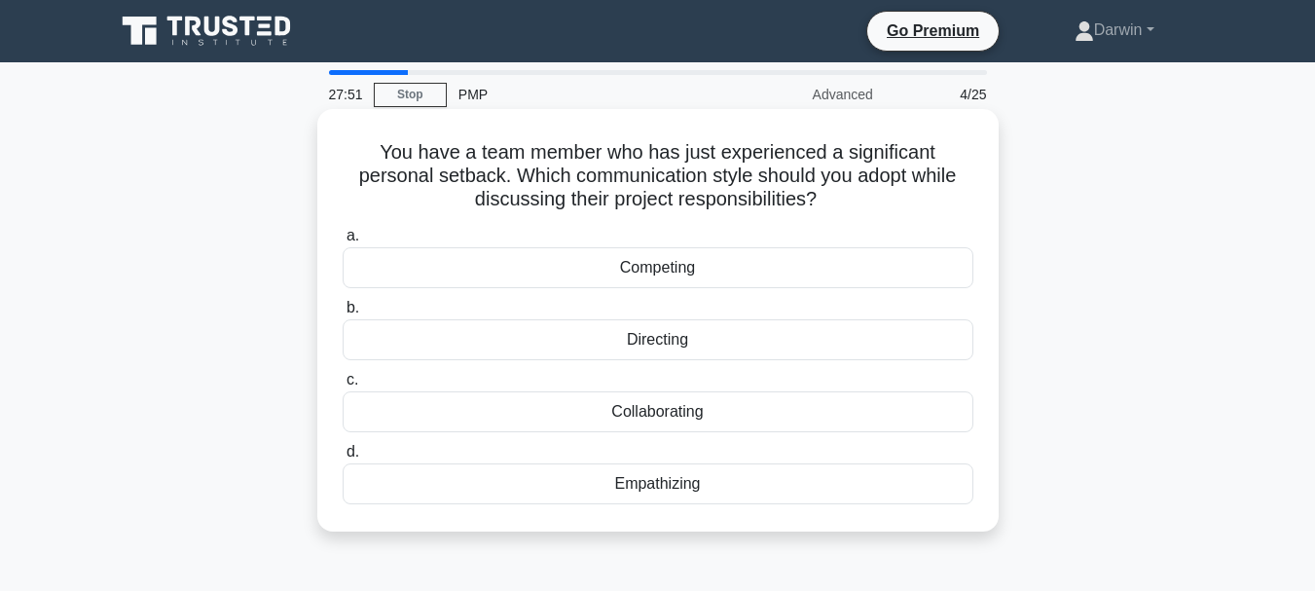
click at [743, 280] on div "Competing" at bounding box center [658, 267] width 631 height 41
click at [343, 242] on input "a. Competing" at bounding box center [343, 236] width 0 height 13
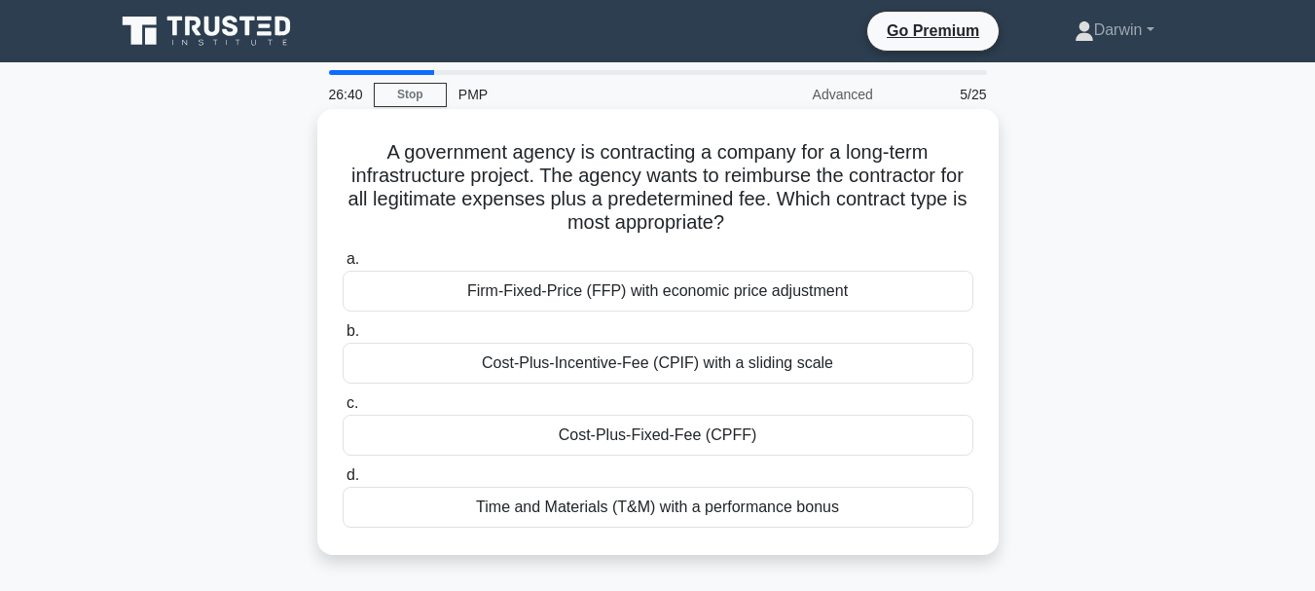
click at [622, 358] on div "Cost-Plus-Incentive-Fee (CPIF) with a sliding scale" at bounding box center [658, 363] width 631 height 41
click at [343, 338] on input "b. Cost-Plus-Incentive-Fee (CPIF) with a sliding scale" at bounding box center [343, 331] width 0 height 13
